Goal: Complete application form

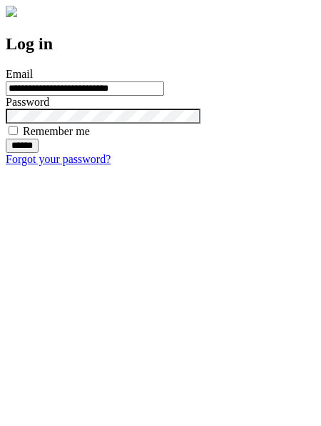
type input "**********"
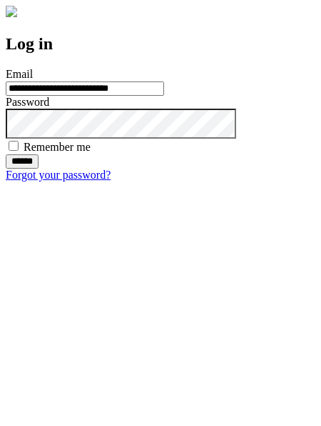
click at [39, 169] on input "******" at bounding box center [22, 161] width 33 height 14
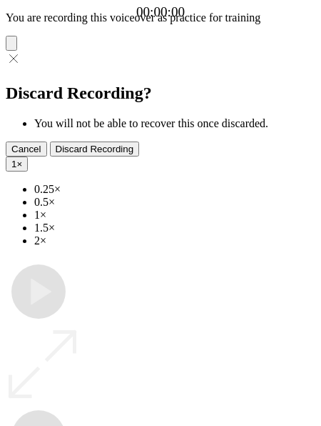
type input "**********"
